Goal: Information Seeking & Learning: Learn about a topic

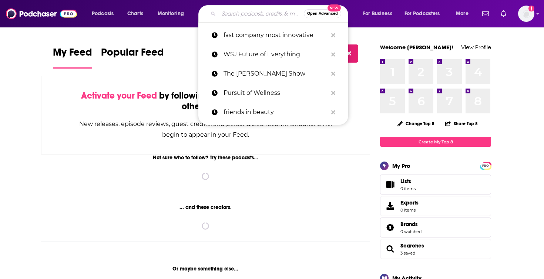
click at [229, 17] on input "Search podcasts, credits, & more..." at bounding box center [261, 14] width 85 height 12
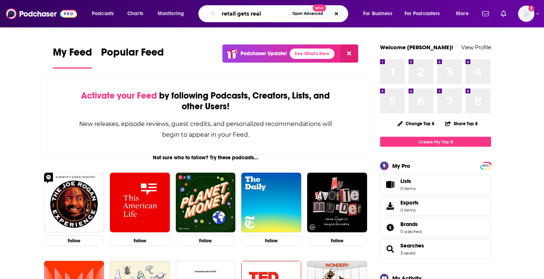
type input "retail gets real"
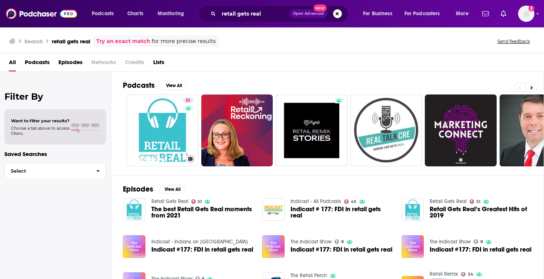
click at [179, 107] on link "51 Retail Gets Real" at bounding box center [163, 130] width 72 height 72
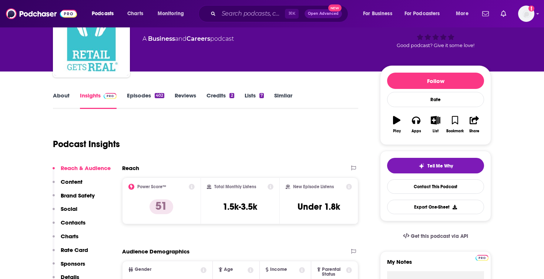
scroll to position [119, 0]
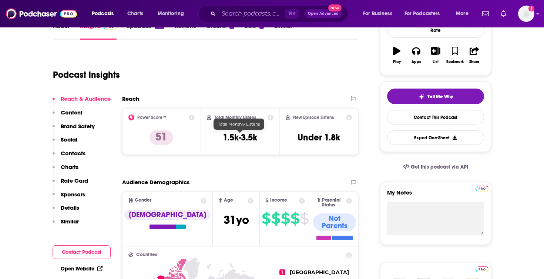
click at [240, 140] on h3 "1.5k-3.5k" at bounding box center [240, 137] width 34 height 11
copy div "1.5k-3.5k"
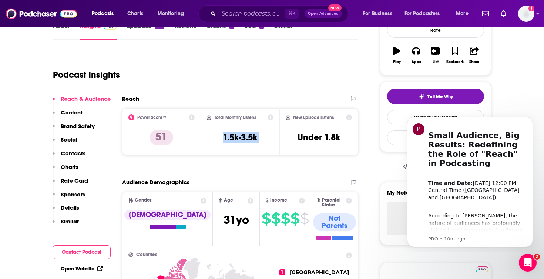
scroll to position [0, 0]
